Goal: Task Accomplishment & Management: Manage account settings

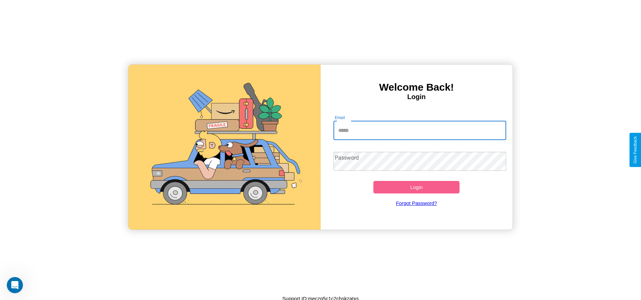
click at [419, 130] on input "Email" at bounding box center [419, 130] width 173 height 19
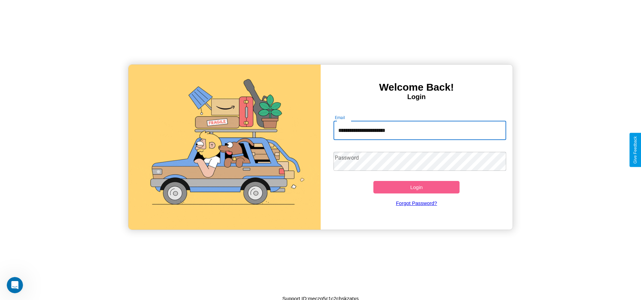
type input "**********"
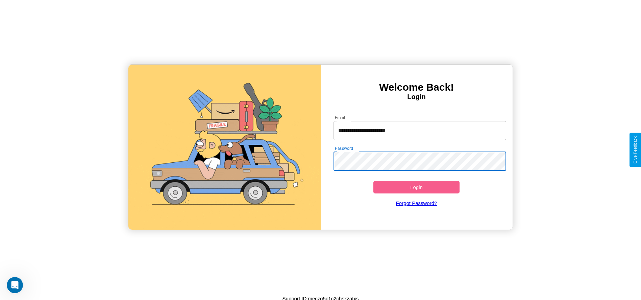
click at [416, 187] on button "Login" at bounding box center [416, 187] width 86 height 12
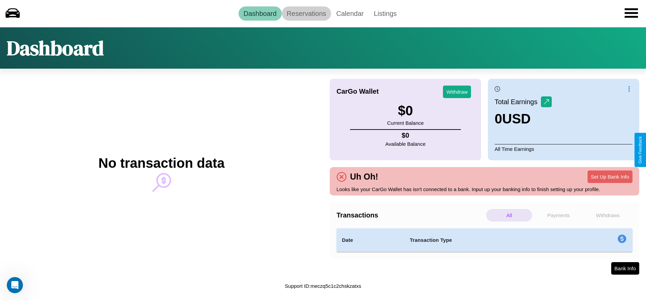
click at [306, 13] on link "Reservations" at bounding box center [307, 13] width 50 height 14
